Goal: Task Accomplishment & Management: Use online tool/utility

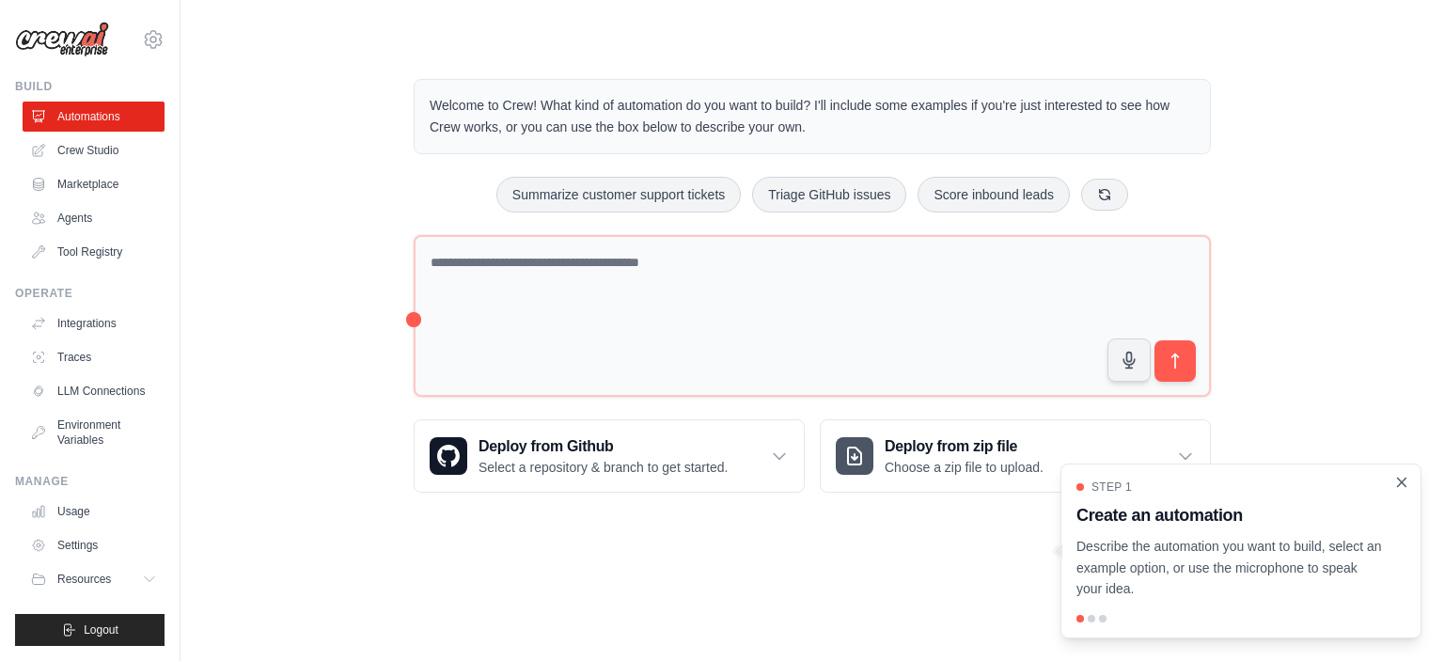
click at [1406, 481] on icon "Close walkthrough" at bounding box center [1402, 482] width 17 height 17
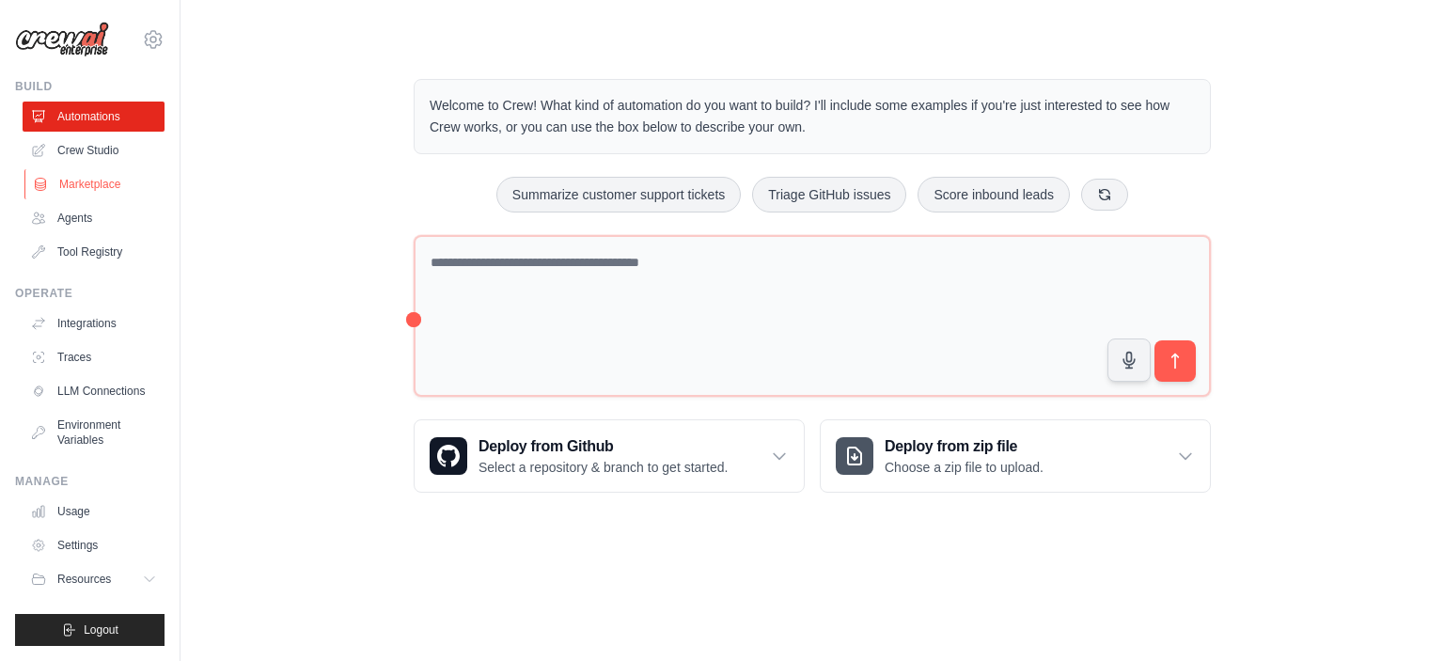
click at [106, 187] on link "Marketplace" at bounding box center [95, 184] width 142 height 30
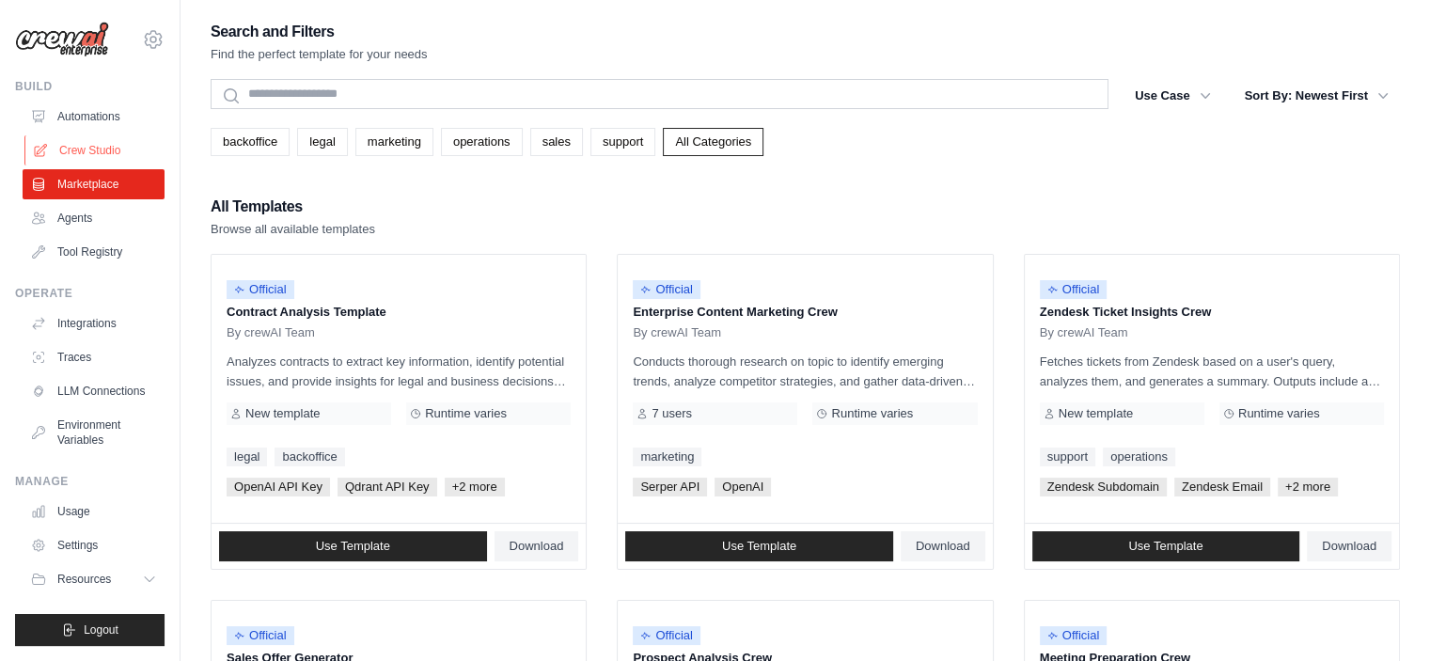
click at [114, 144] on link "Crew Studio" at bounding box center [95, 150] width 142 height 30
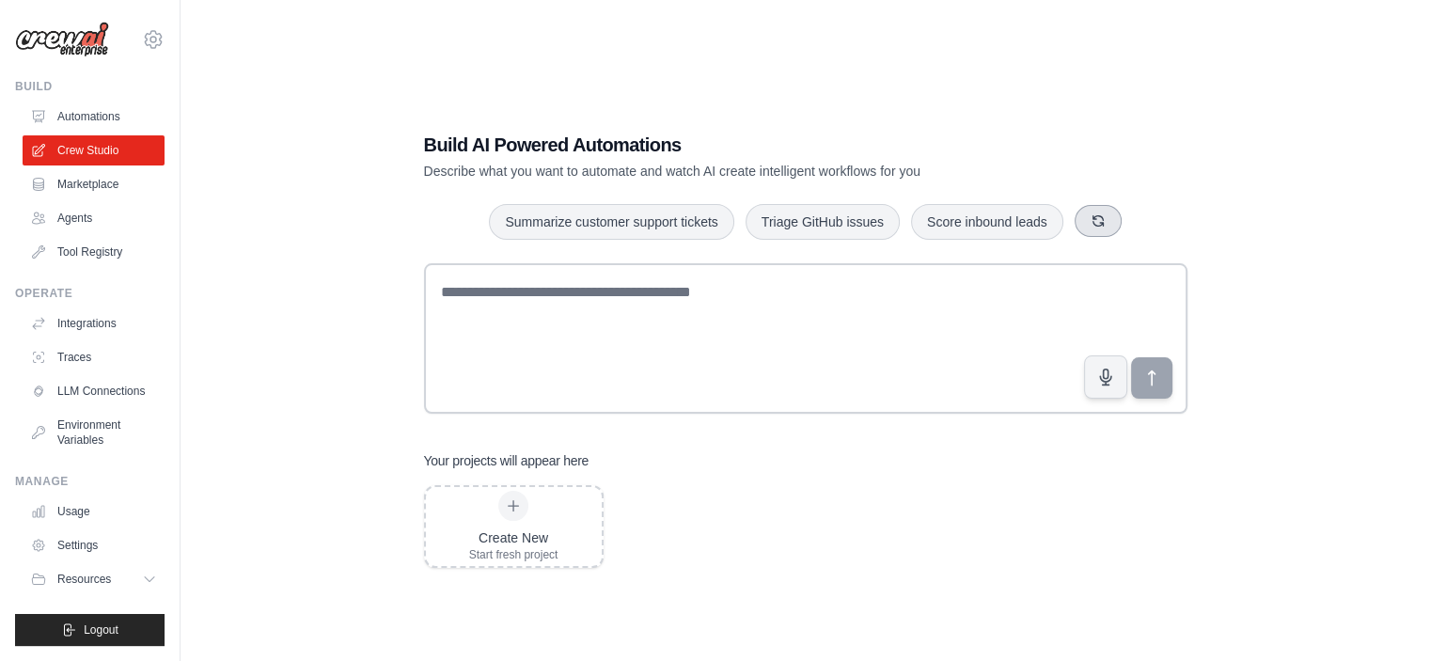
click at [1101, 215] on icon "button" at bounding box center [1098, 220] width 15 height 15
click at [1101, 215] on icon "button" at bounding box center [1103, 220] width 10 height 10
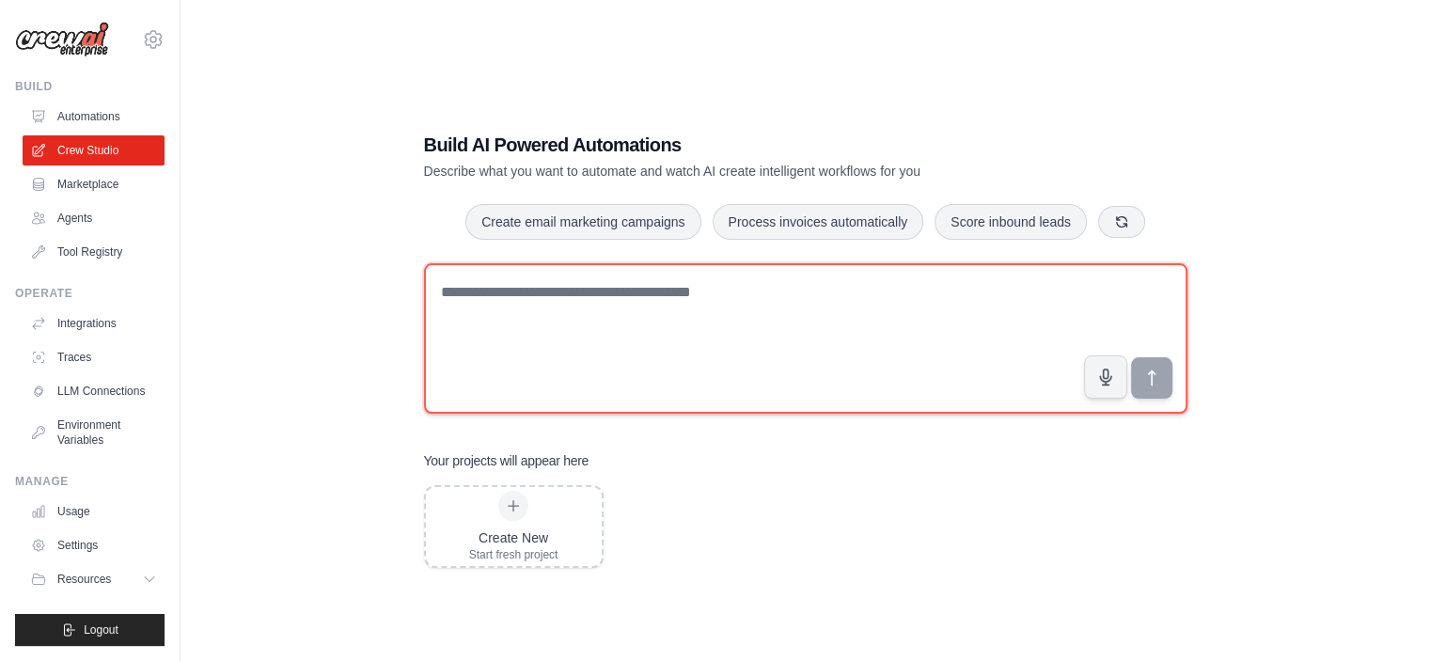
click at [638, 303] on textarea at bounding box center [806, 338] width 764 height 150
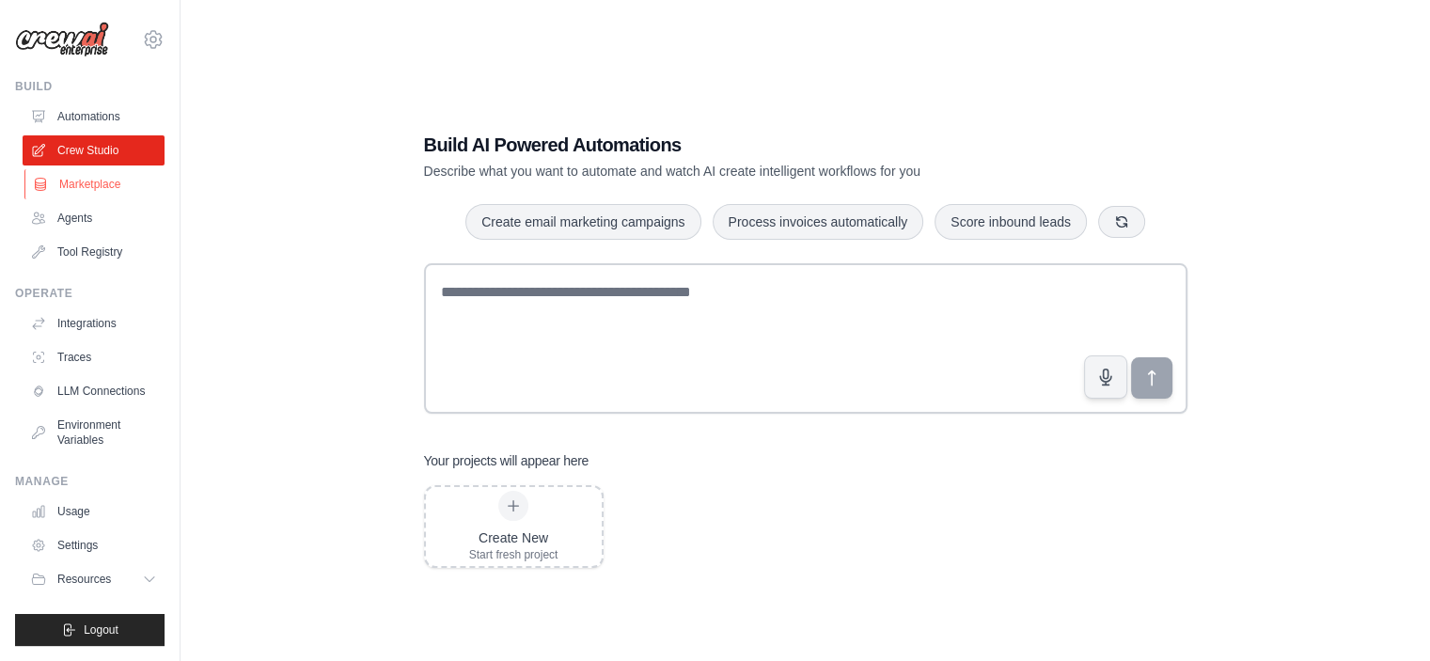
click at [87, 185] on link "Marketplace" at bounding box center [95, 184] width 142 height 30
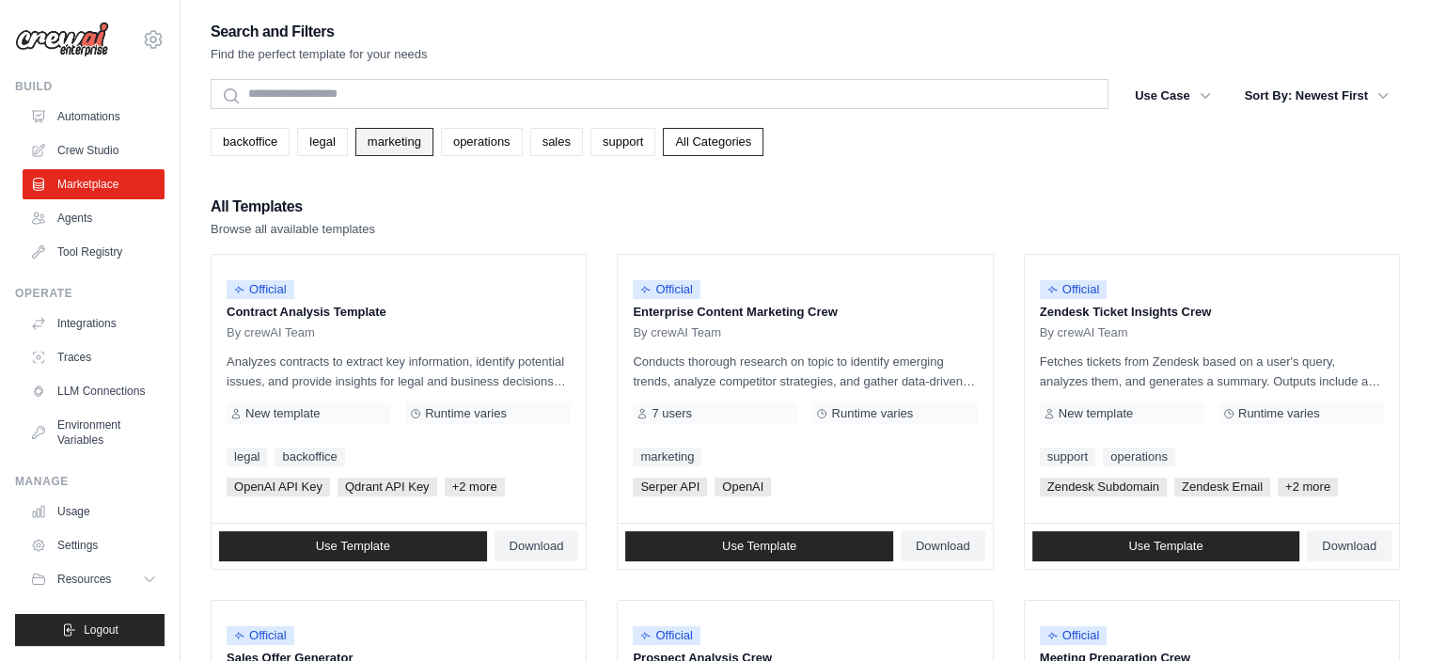
click at [408, 135] on link "marketing" at bounding box center [394, 142] width 78 height 28
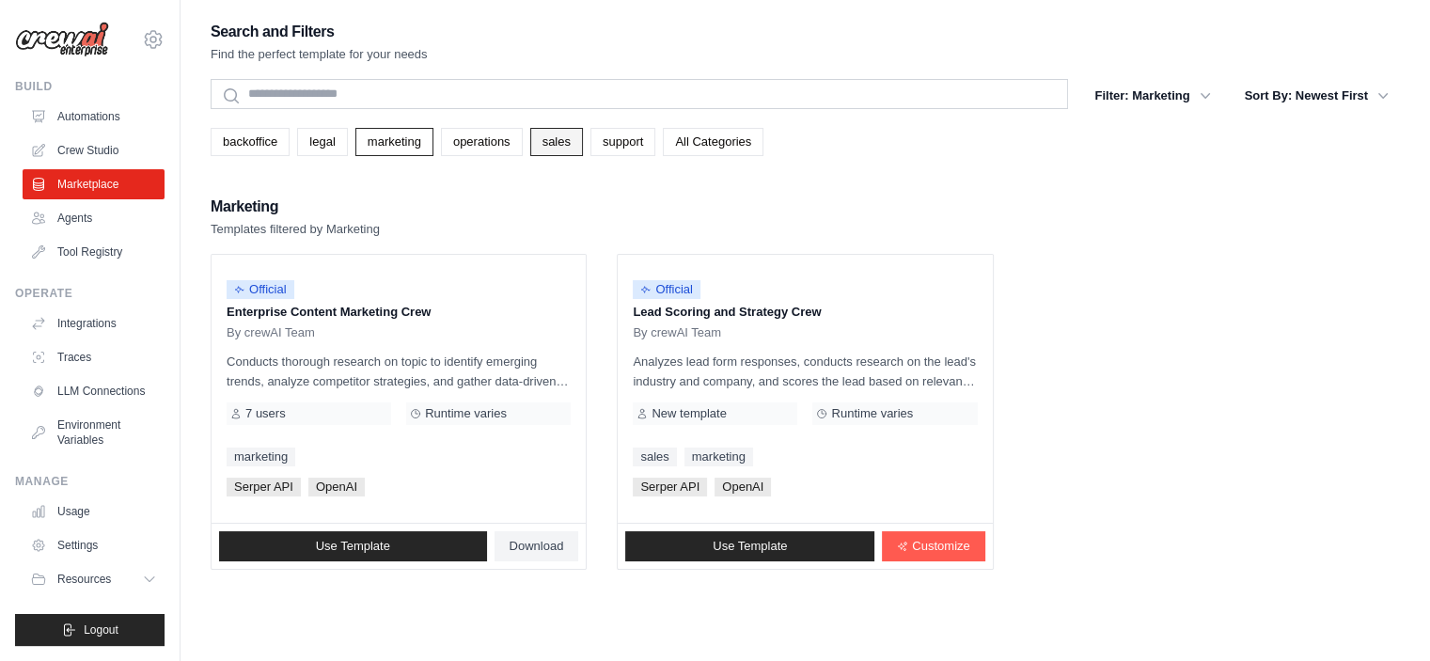
click at [543, 145] on link "sales" at bounding box center [556, 142] width 53 height 28
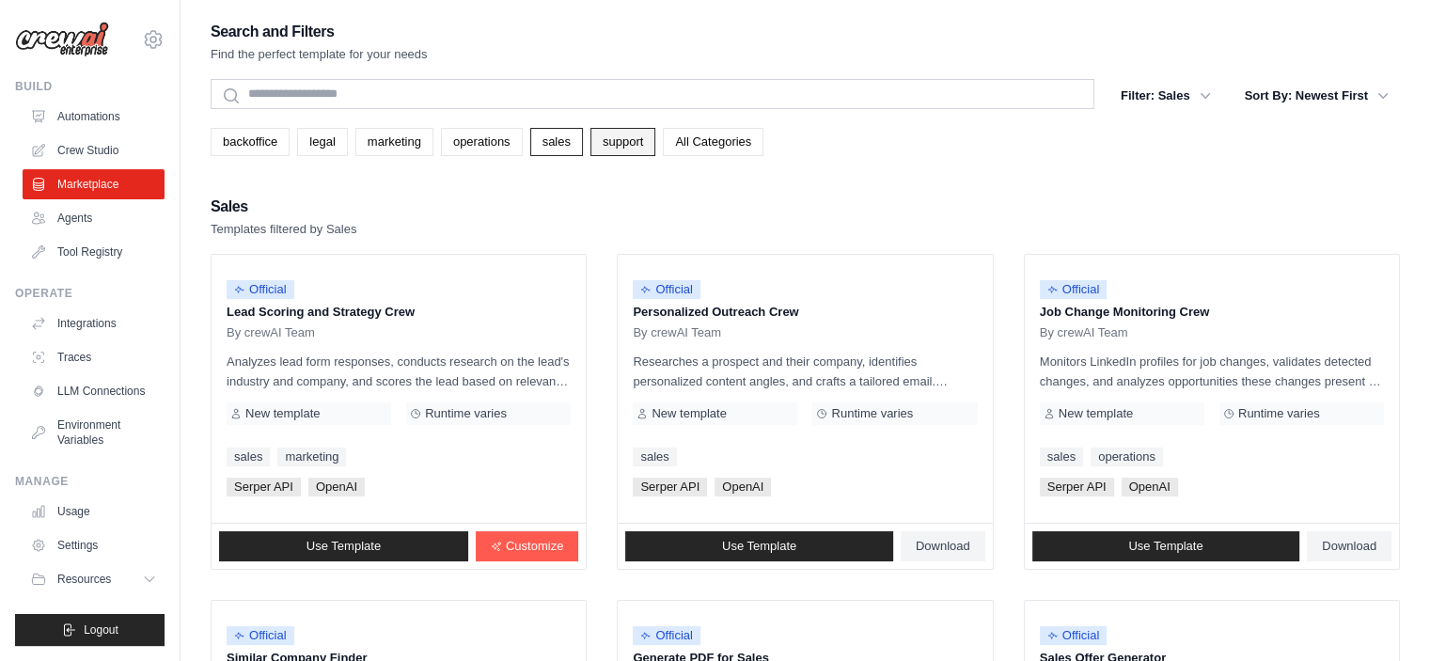
click at [641, 145] on link "support" at bounding box center [623, 142] width 65 height 28
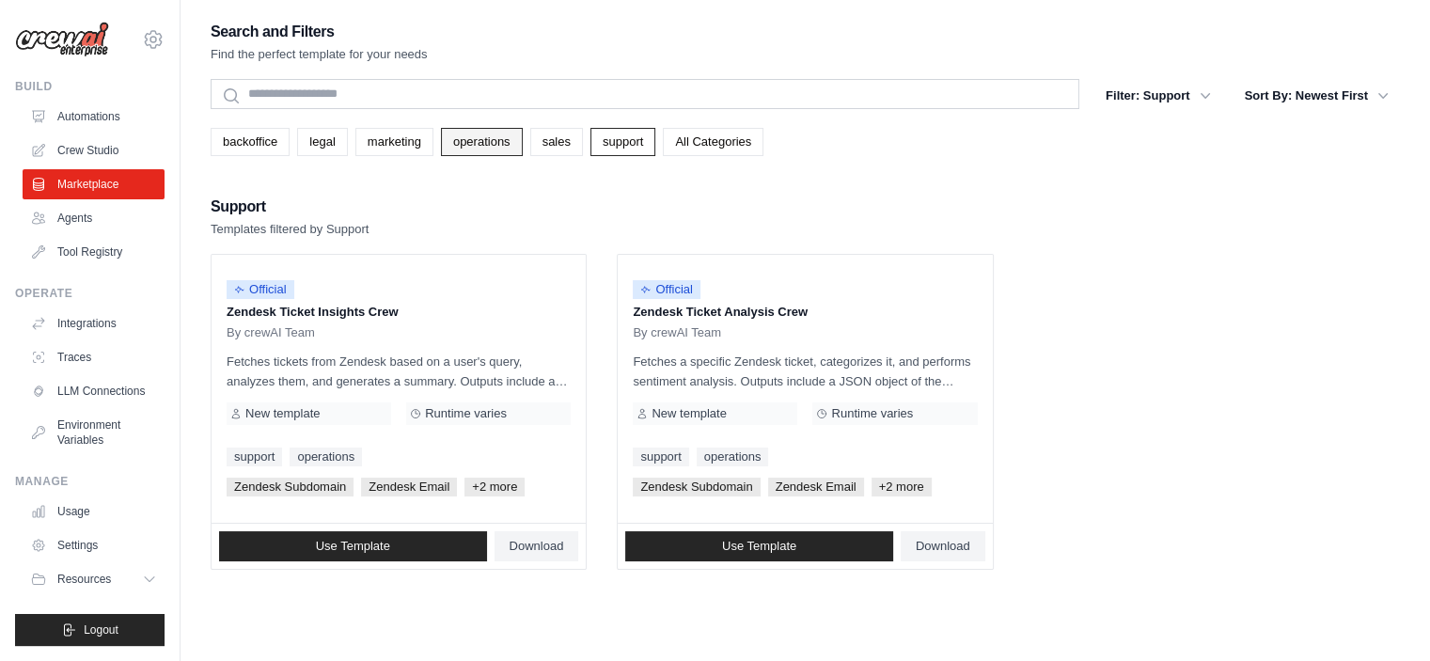
click at [503, 140] on link "operations" at bounding box center [482, 142] width 82 height 28
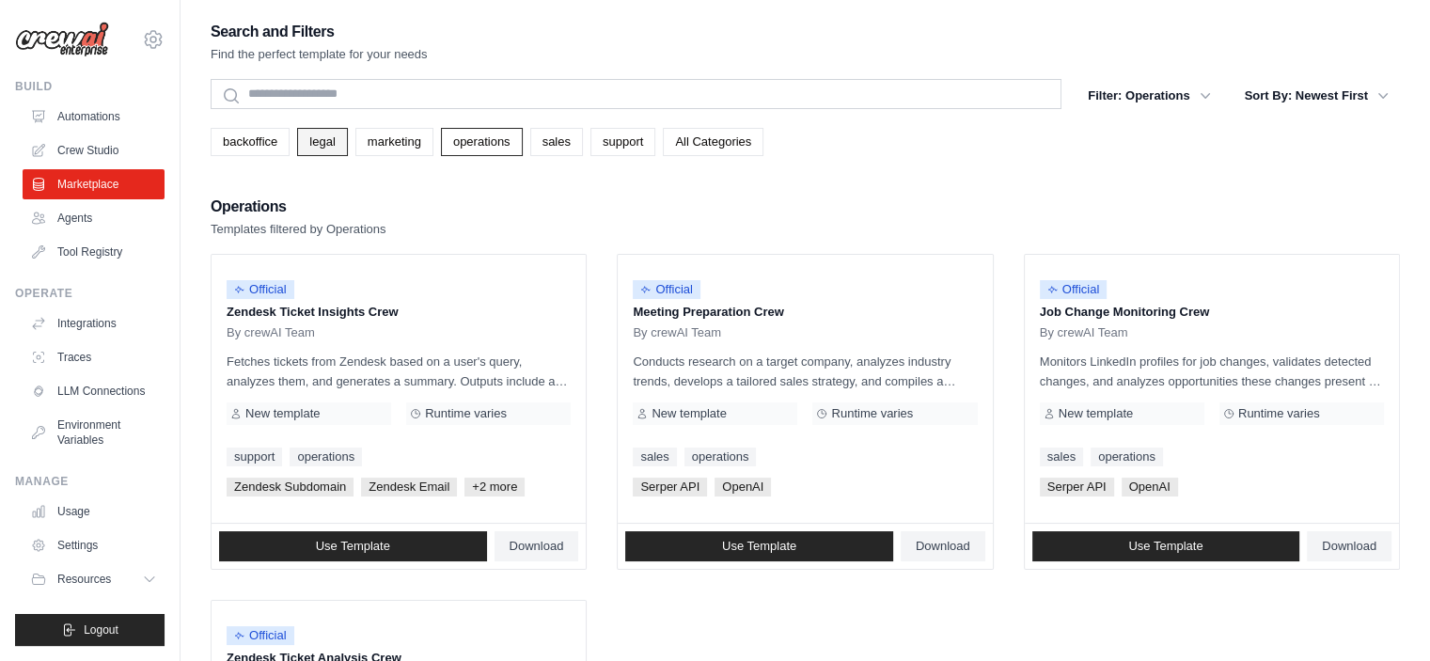
click at [335, 138] on link "legal" at bounding box center [322, 142] width 50 height 28
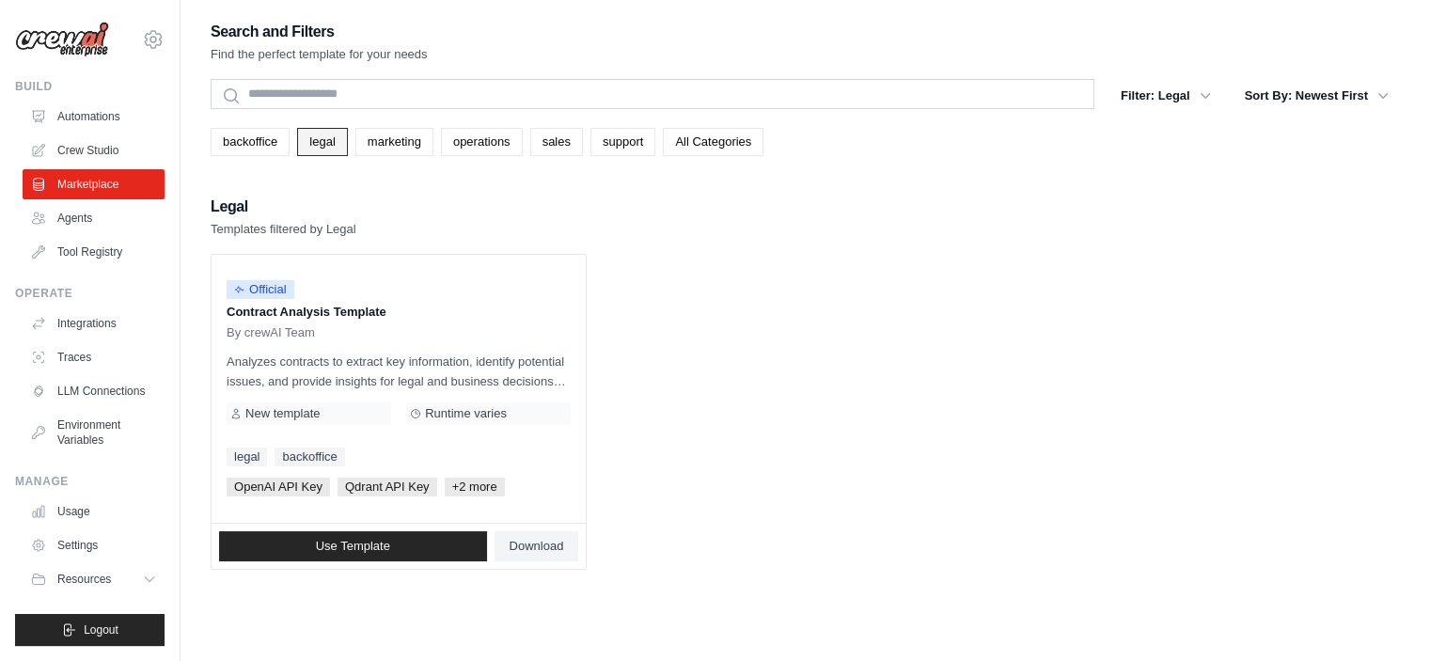
click at [330, 140] on link "legal" at bounding box center [322, 142] width 50 height 28
click at [335, 542] on span "Use Template" at bounding box center [353, 546] width 74 height 15
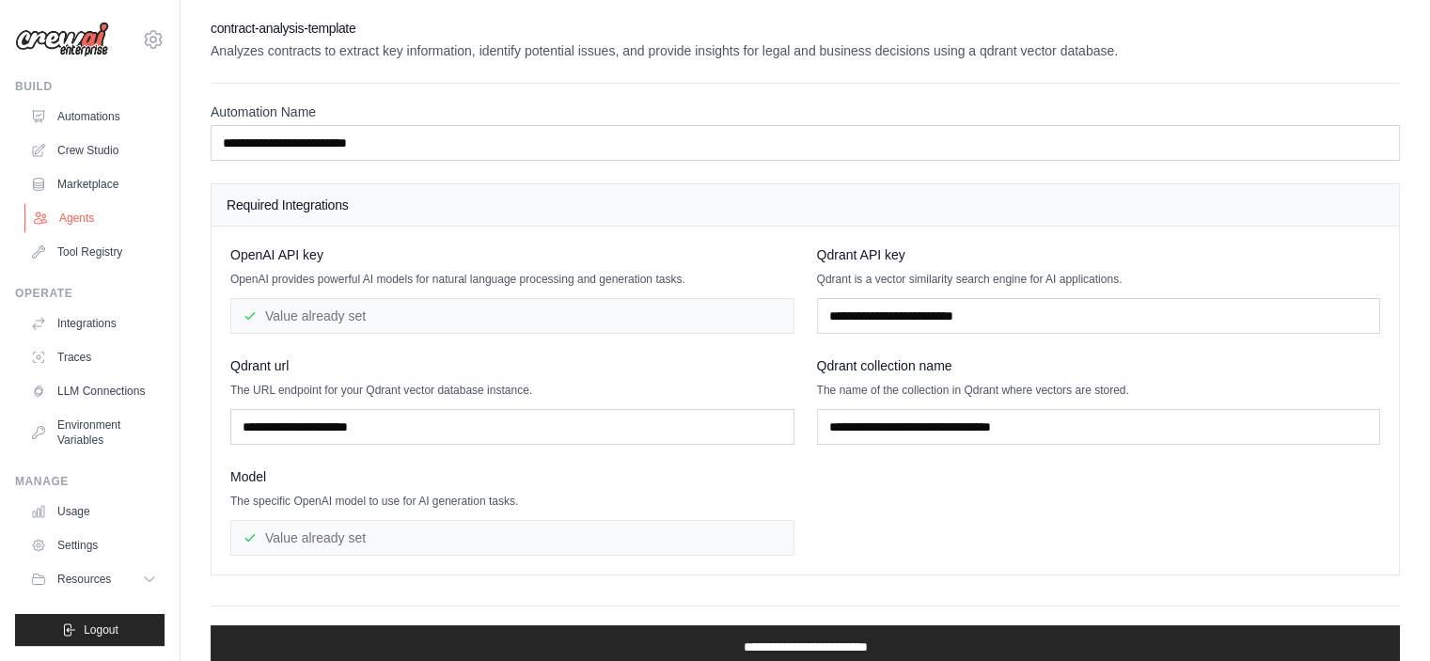
click at [71, 216] on link "Agents" at bounding box center [95, 218] width 142 height 30
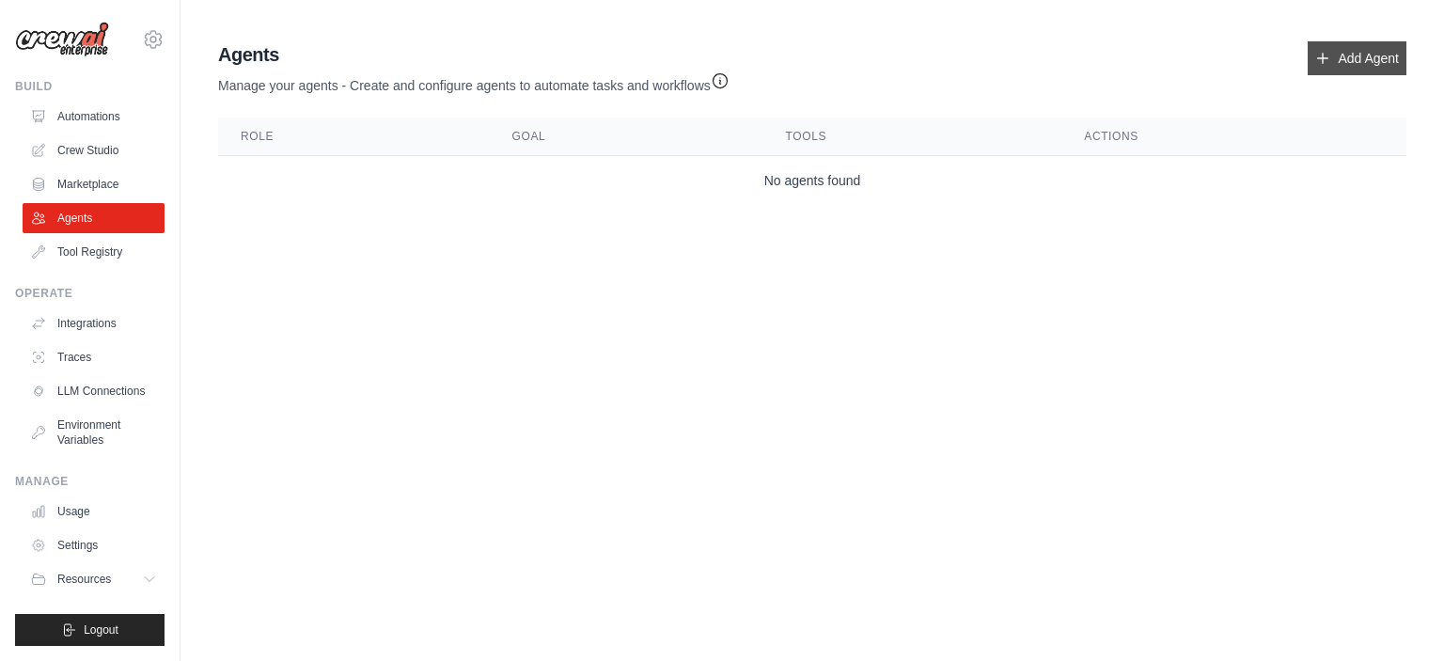
click at [1341, 58] on link "Add Agent" at bounding box center [1357, 58] width 99 height 34
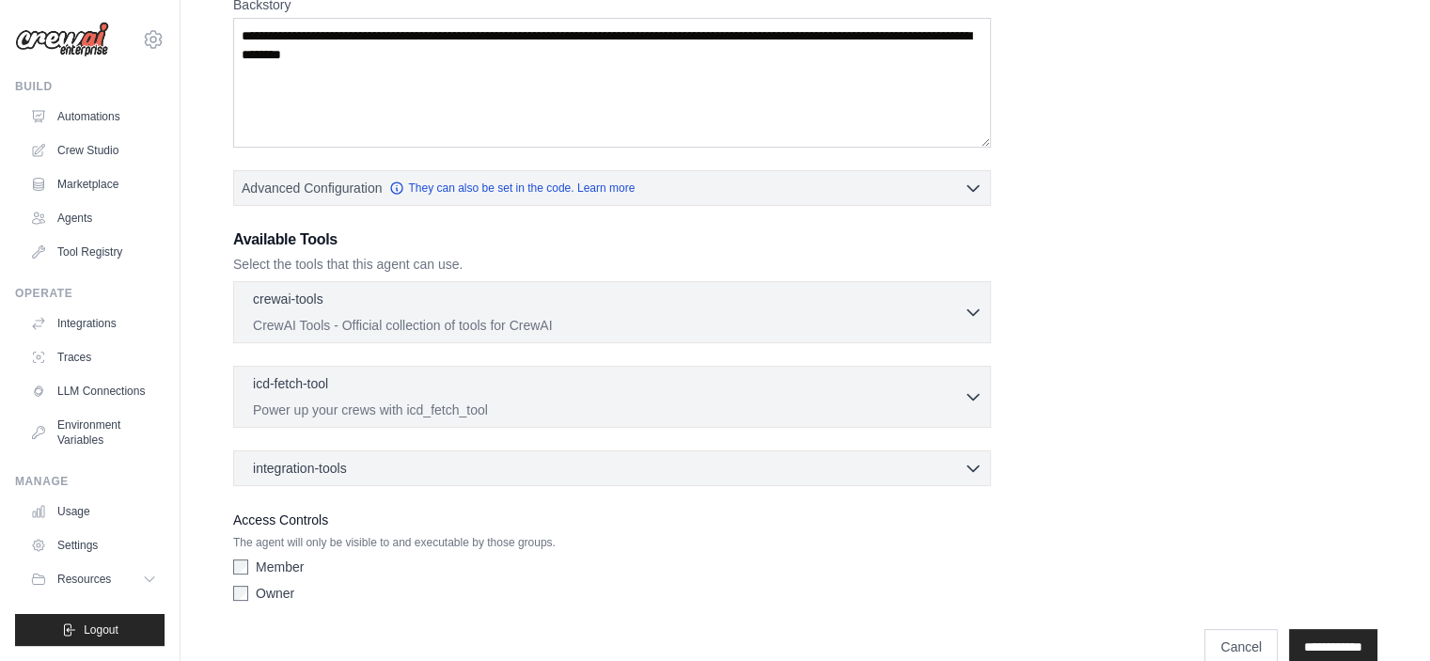
scroll to position [344, 0]
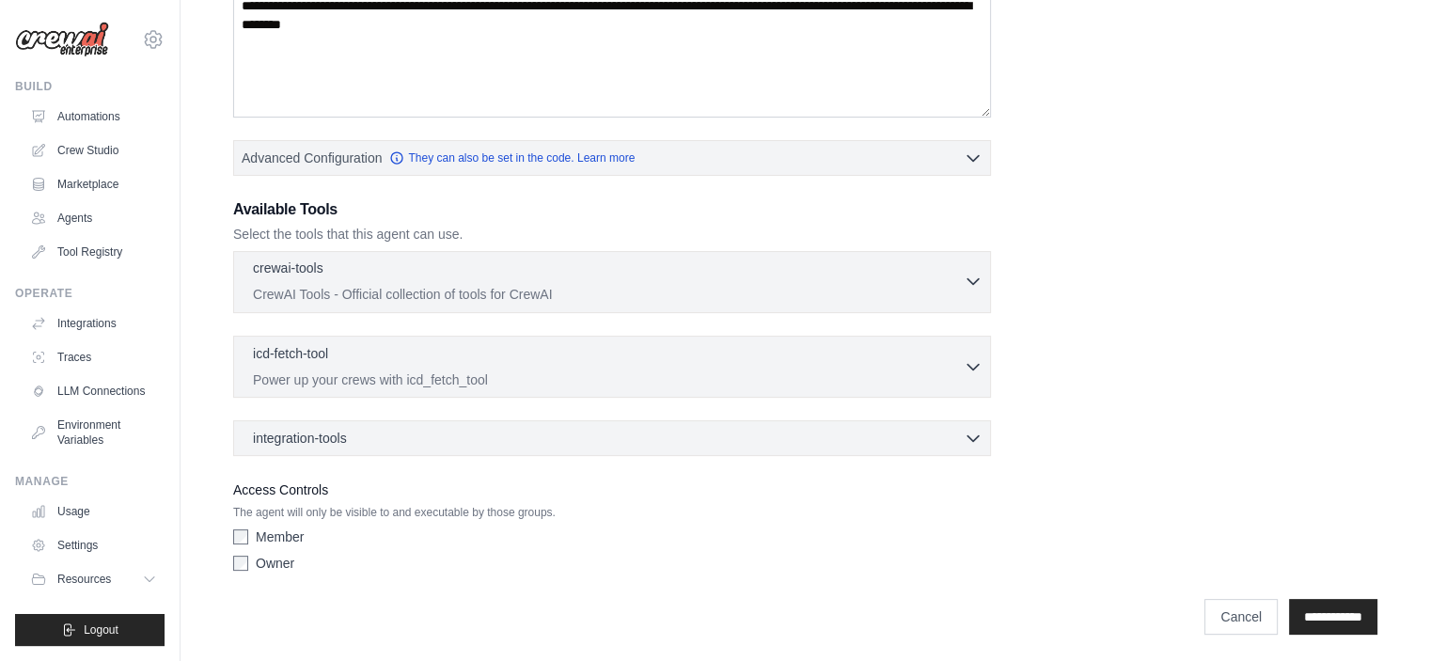
click at [973, 281] on icon "button" at bounding box center [973, 282] width 11 height 6
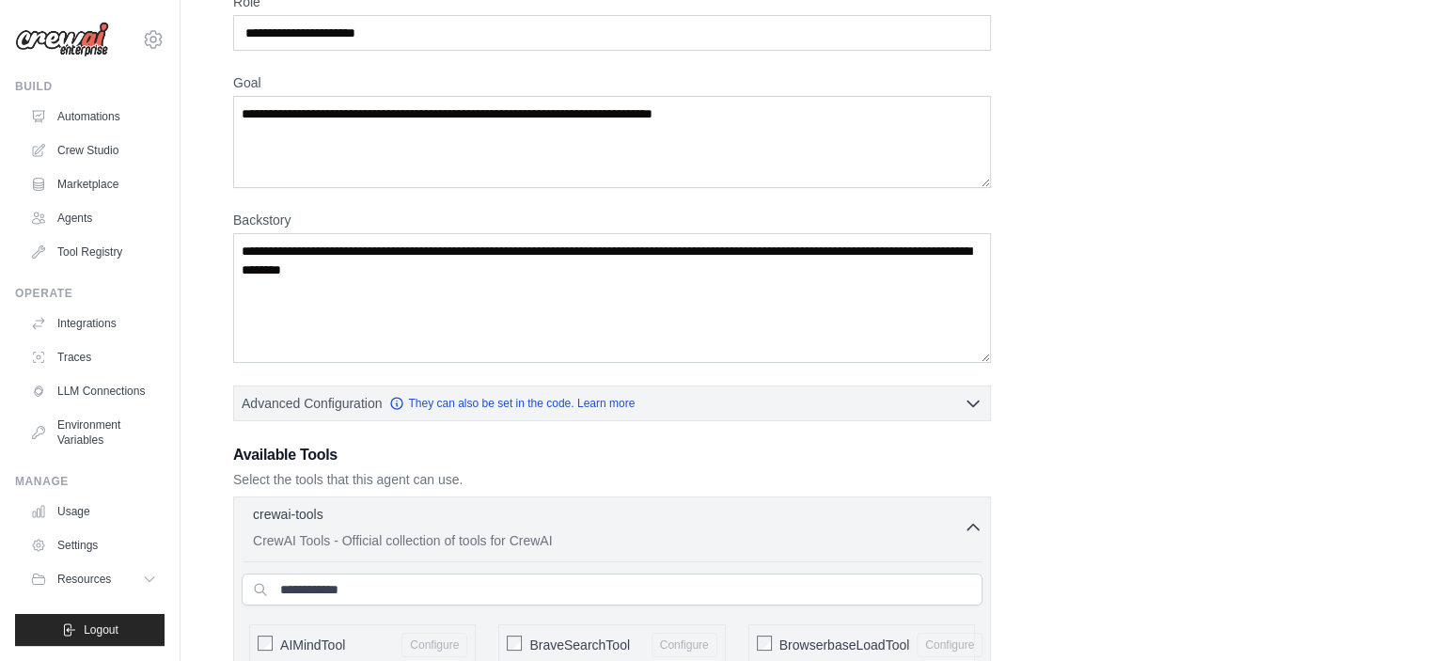
scroll to position [0, 0]
